Goal: Obtain resource: Download file/media

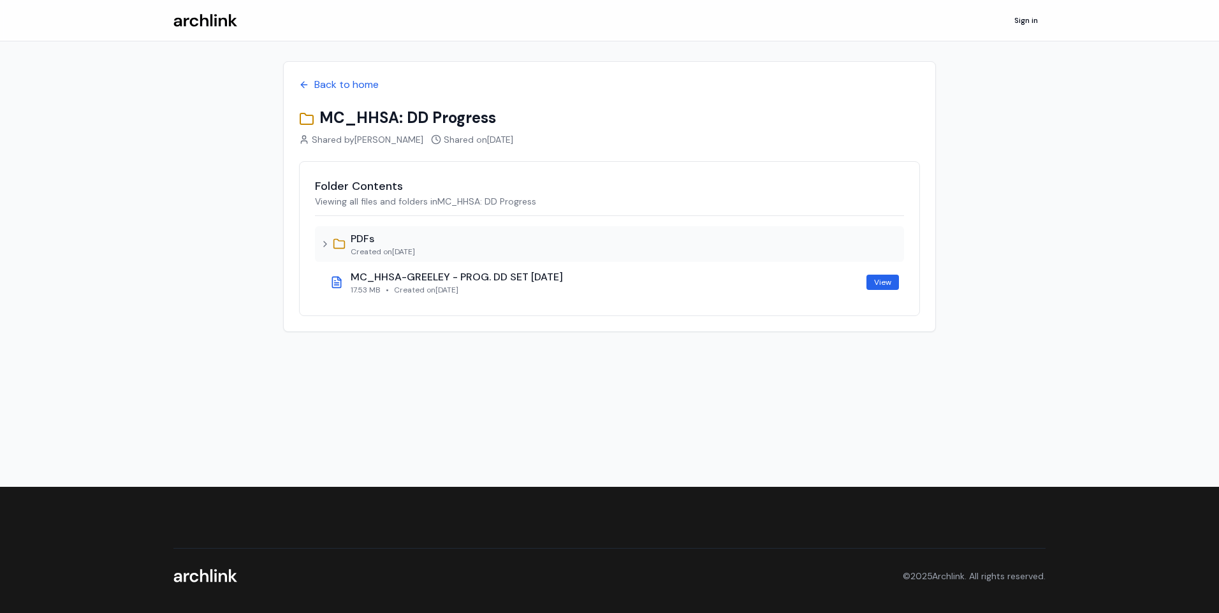
click at [325, 244] on icon at bounding box center [325, 244] width 10 height 10
click at [360, 189] on h2 "Folder Contents" at bounding box center [609, 186] width 589 height 18
click at [490, 247] on div "PDFs Created on [DATE]" at bounding box center [609, 244] width 589 height 36
click at [356, 235] on div "PDFs" at bounding box center [383, 238] width 64 height 15
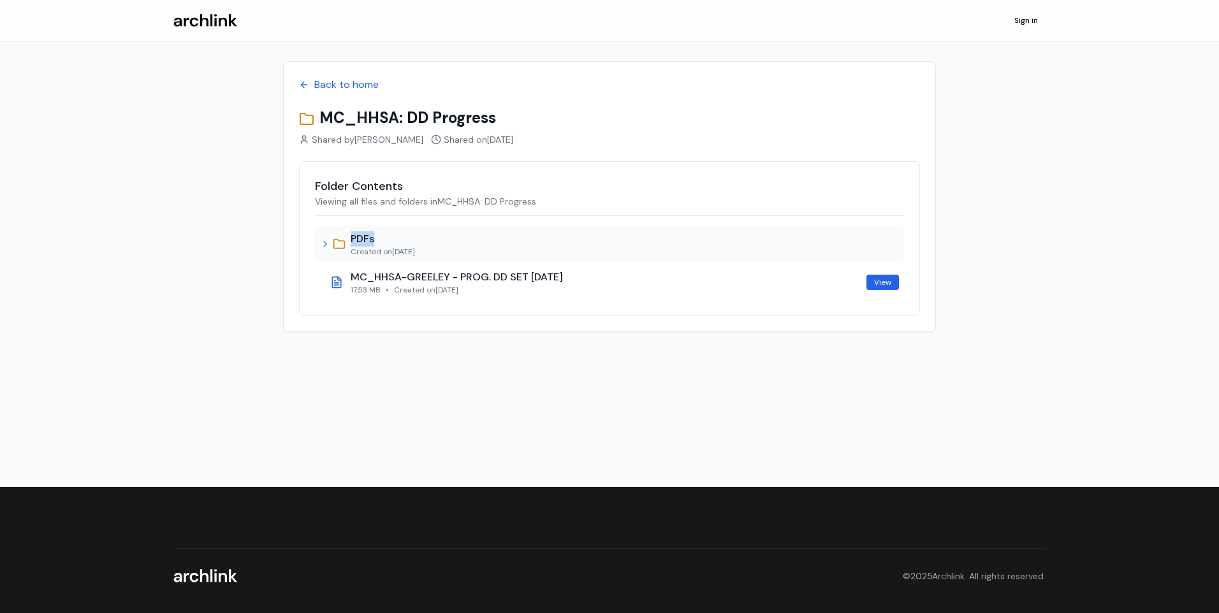
click at [356, 235] on div "PDFs" at bounding box center [383, 238] width 64 height 15
drag, startPoint x: 356, startPoint y: 235, endPoint x: 337, endPoint y: 242, distance: 20.4
click at [337, 242] on icon at bounding box center [339, 244] width 13 height 13
click at [324, 242] on icon at bounding box center [325, 244] width 10 height 10
click at [324, 242] on icon at bounding box center [325, 244] width 3 height 5
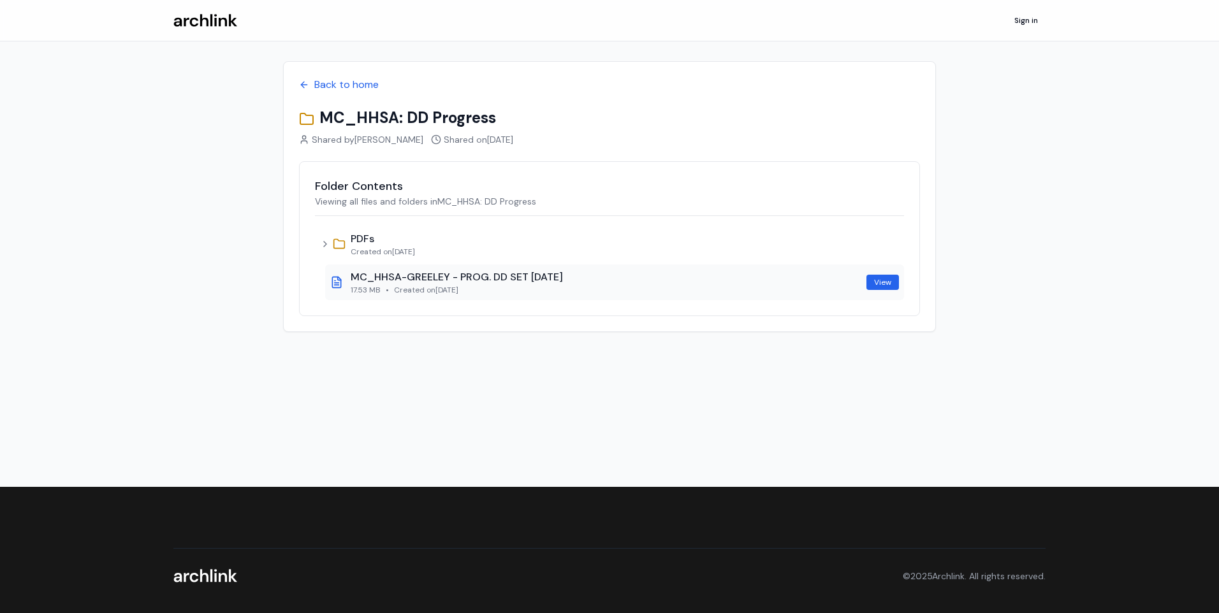
drag, startPoint x: 324, startPoint y: 242, endPoint x: 433, endPoint y: 270, distance: 112.8
click at [433, 270] on div "MC_HHSA-GREELEY - PROG. DD SET [DATE]" at bounding box center [606, 277] width 511 height 15
click at [346, 281] on div "MC_HHSA-GREELEY - PROG. DD SET [DATE] 17.53 MB • Created on [DATE] View" at bounding box center [614, 283] width 579 height 36
click at [332, 277] on icon at bounding box center [336, 282] width 8 height 11
click at [459, 292] on span "Created on [DATE]" at bounding box center [426, 290] width 64 height 10
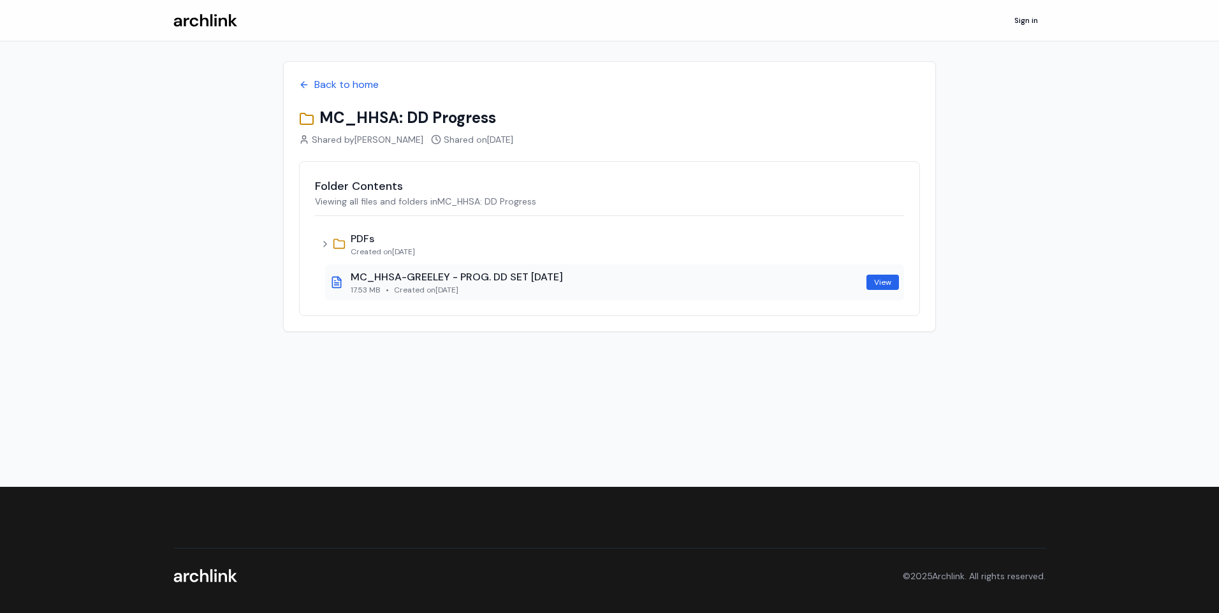
click at [459, 292] on span "Created on [DATE]" at bounding box center [426, 290] width 64 height 10
drag, startPoint x: 476, startPoint y: 292, endPoint x: 662, endPoint y: 274, distance: 186.4
click at [662, 274] on div "MC_HHSA-GREELEY - PROG. DD SET [DATE]" at bounding box center [606, 277] width 511 height 15
click at [881, 278] on link "View" at bounding box center [883, 282] width 33 height 15
click at [483, 364] on main "Back to home MC_HHSA: DD Progress Shared by [PERSON_NAME] Shared on [DATE] Fold…" at bounding box center [609, 243] width 1219 height 487
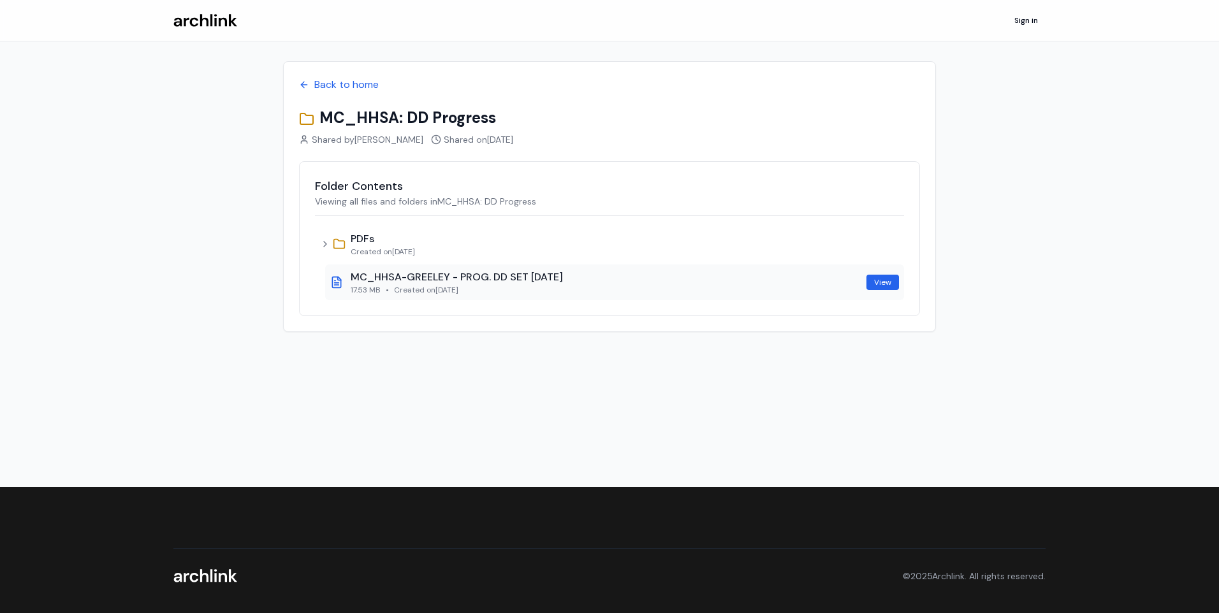
click at [474, 275] on div "MC_HHSA-GREELEY - PROG. DD SET [DATE]" at bounding box center [606, 277] width 511 height 15
click at [360, 241] on div "PDFs" at bounding box center [383, 238] width 64 height 15
click at [326, 241] on icon at bounding box center [325, 244] width 10 height 10
click at [339, 208] on div "Folder Contents Viewing all files and folders in MC_HHSA: DD Progress" at bounding box center [609, 196] width 589 height 39
click at [677, 103] on div "Back to home MC_HHSA: DD Progress Shared by [PERSON_NAME] Shared on [DATE] Fold…" at bounding box center [609, 196] width 653 height 271
